Goal: Transaction & Acquisition: Subscribe to service/newsletter

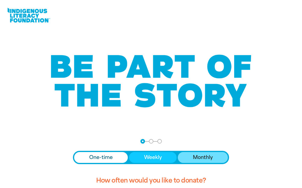
click at [198, 153] on span "Monthly" at bounding box center [203, 156] width 20 height 7
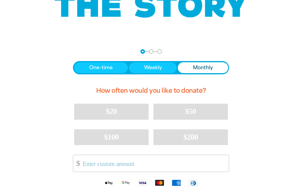
scroll to position [90, 0]
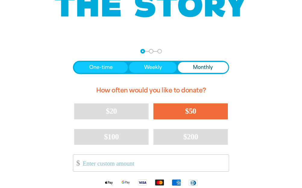
click at [180, 114] on button "$50" at bounding box center [190, 111] width 74 height 16
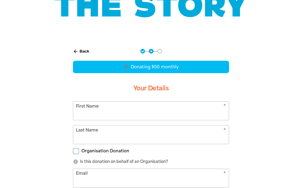
scroll to position [116, 0]
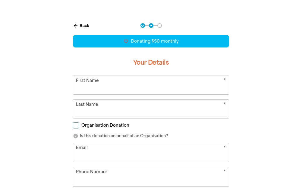
select select "AU"
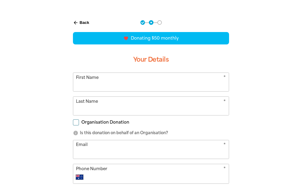
click at [144, 83] on input "First Name" at bounding box center [151, 82] width 156 height 18
type input "Zac"
type input "[PERSON_NAME]"
type input "[EMAIL_ADDRESS][PERSON_NAME][DOMAIN_NAME]"
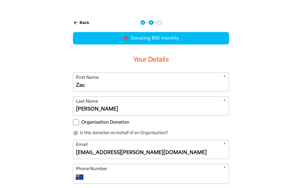
type input "0414 970 091"
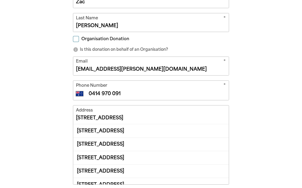
scroll to position [203, 0]
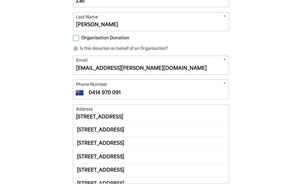
click at [136, 119] on input "[STREET_ADDRESS]" at bounding box center [151, 113] width 156 height 18
drag, startPoint x: 111, startPoint y: 118, endPoint x: 62, endPoint y: 114, distance: 50.0
click at [62, 114] on div "arrow_back Back Step 1 Step 2 Step 3 favorite_border favorite favorite favorite…" at bounding box center [150, 98] width 189 height 339
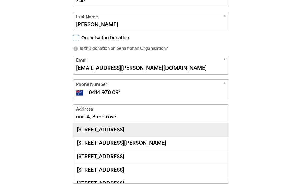
click at [114, 131] on div "[STREET_ADDRESS]" at bounding box center [151, 129] width 156 height 13
type input "[STREET_ADDRESS]"
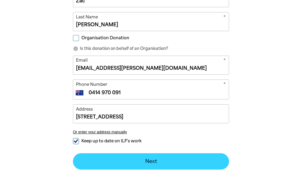
click at [173, 165] on button "Next chevron_right" at bounding box center [151, 161] width 156 height 16
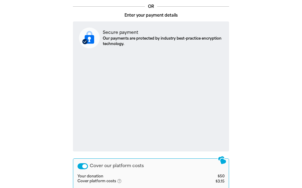
scroll to position [218, 0]
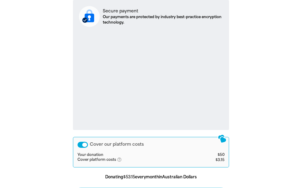
click at [84, 143] on div "Cover our platform costs" at bounding box center [83, 144] width 11 height 6
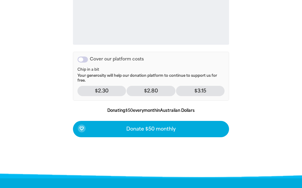
scroll to position [304, 0]
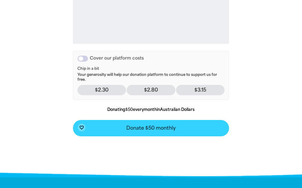
click at [153, 130] on span "Donate $50 monthly" at bounding box center [150, 127] width 49 height 5
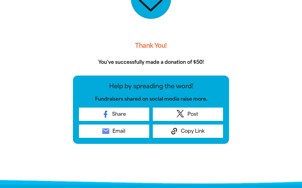
scroll to position [0, 0]
